Goal: Task Accomplishment & Management: Complete application form

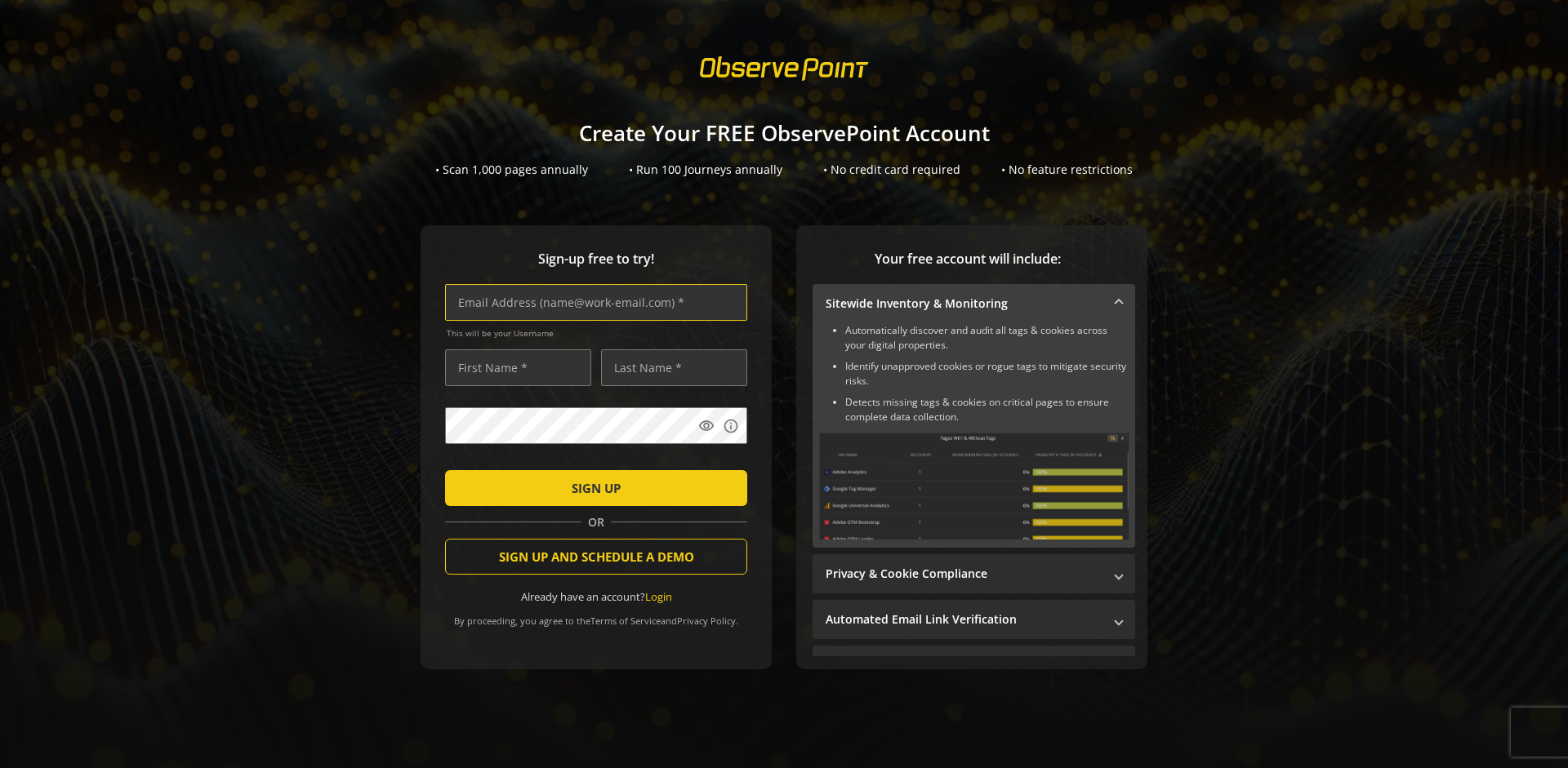
click at [592, 303] on input "text" at bounding box center [596, 302] width 303 height 37
type input "[EMAIL_ADDRESS][DOMAIN_NAME]"
click at [514, 367] on input "text" at bounding box center [518, 367] width 146 height 37
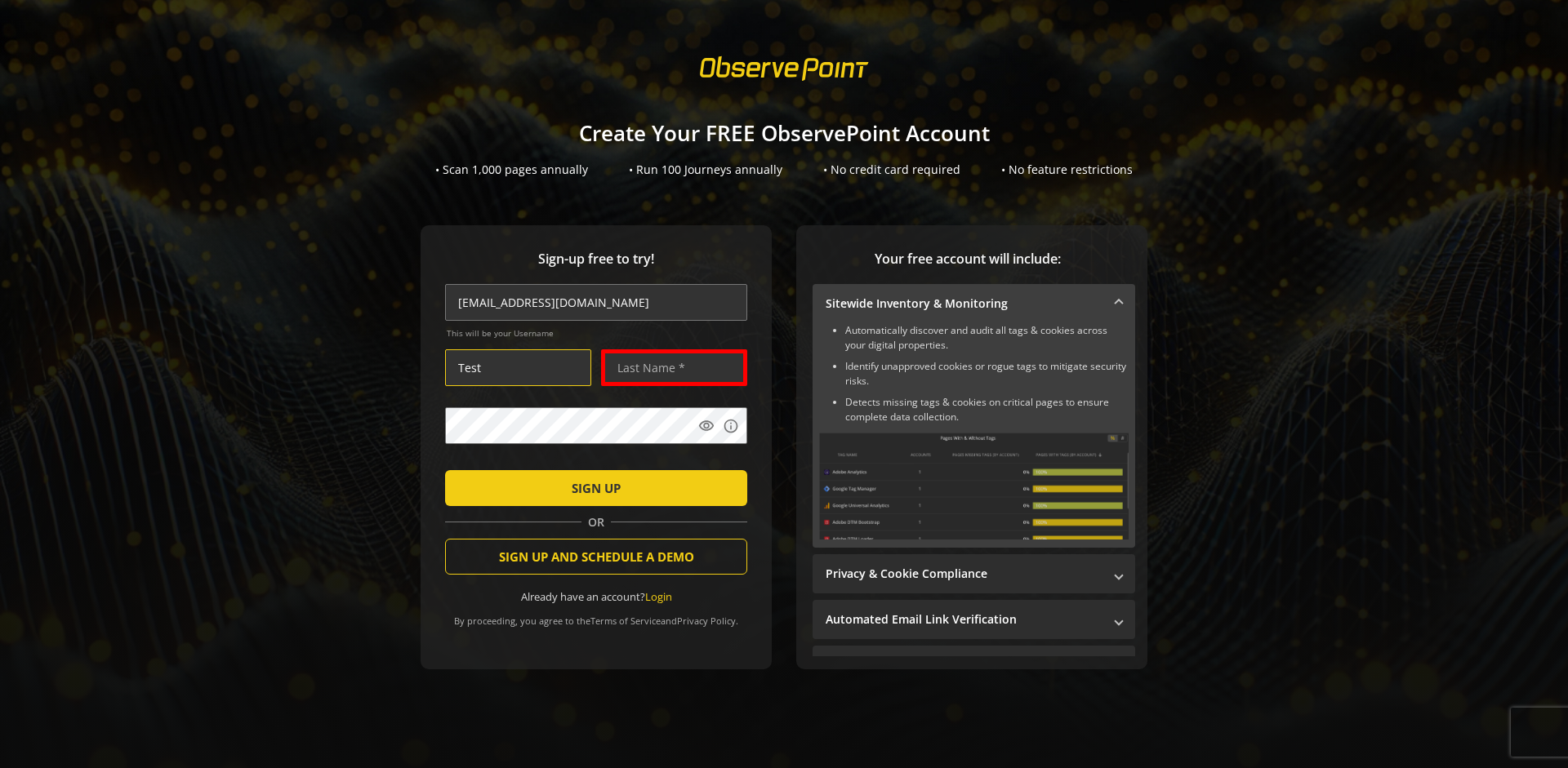
type input "Test"
click at [670, 367] on input "text" at bounding box center [674, 367] width 146 height 37
type input "User"
click at [592, 487] on span "SIGN UP" at bounding box center [595, 488] width 49 height 30
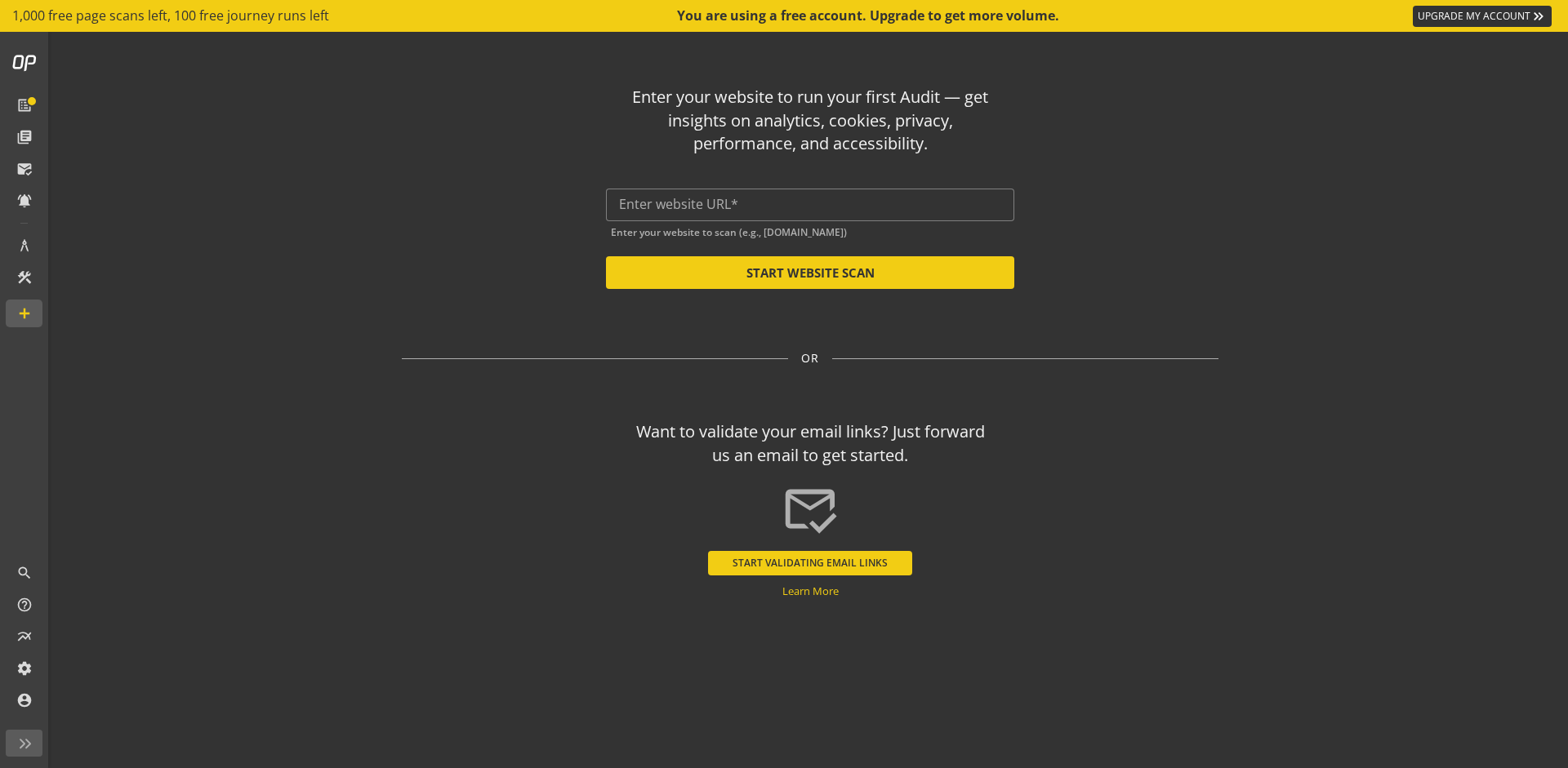
click at [810, 204] on input "text" at bounding box center [810, 204] width 382 height 16
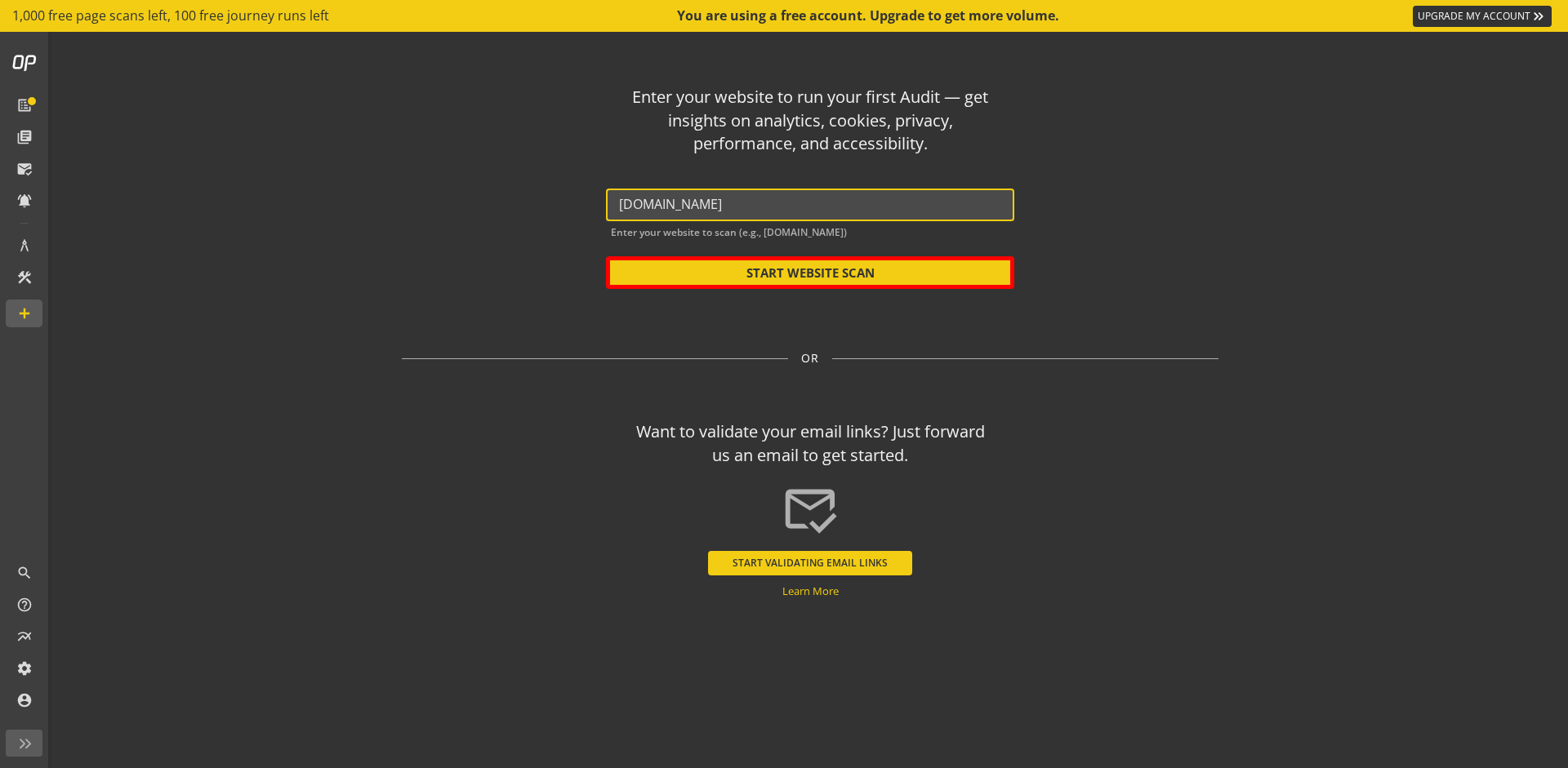
click at [810, 273] on button "START WEBSITE SCAN" at bounding box center [810, 272] width 408 height 33
type input "[URL][DOMAIN_NAME]"
